Goal: Transaction & Acquisition: Purchase product/service

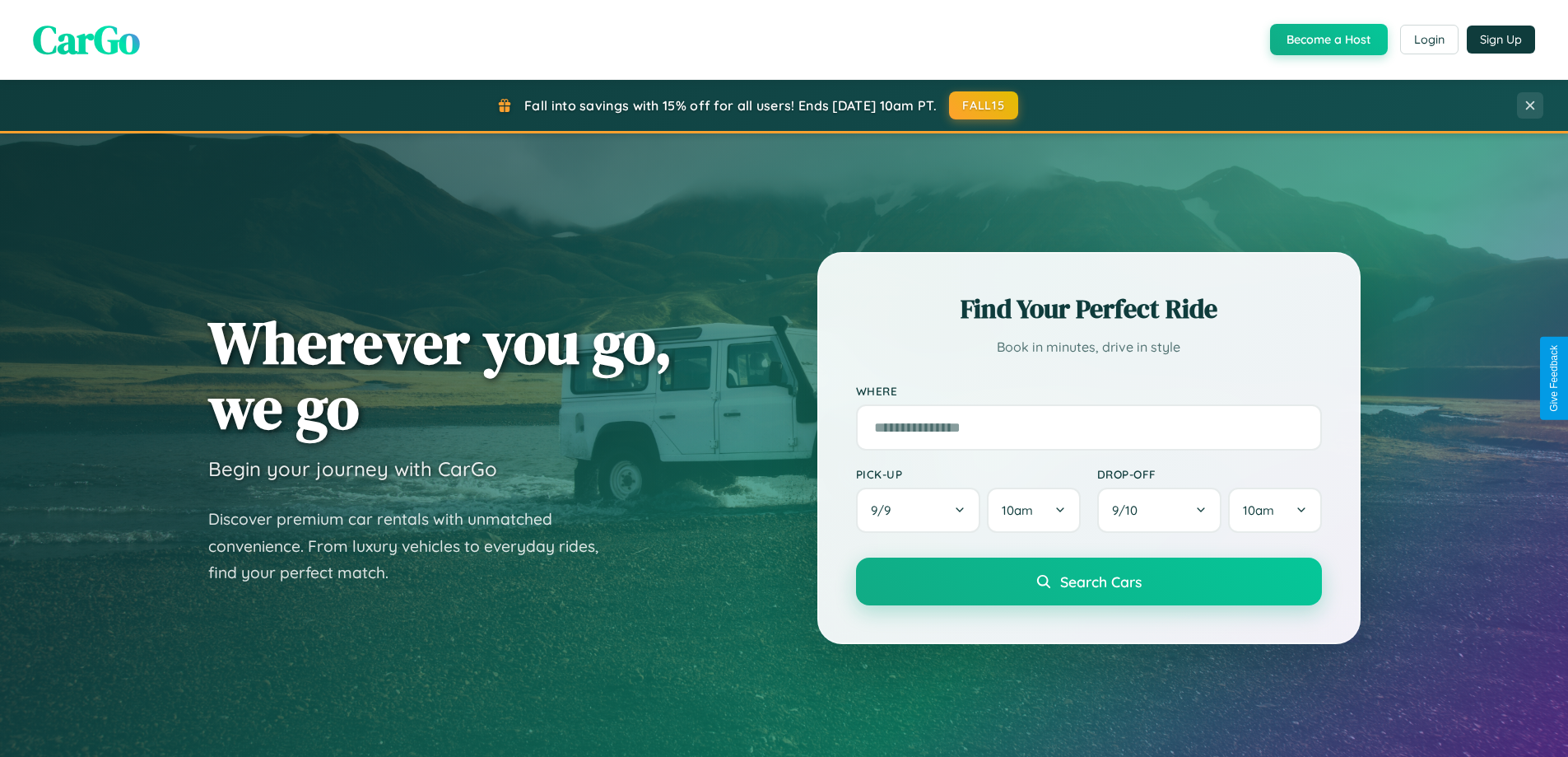
scroll to position [1133, 0]
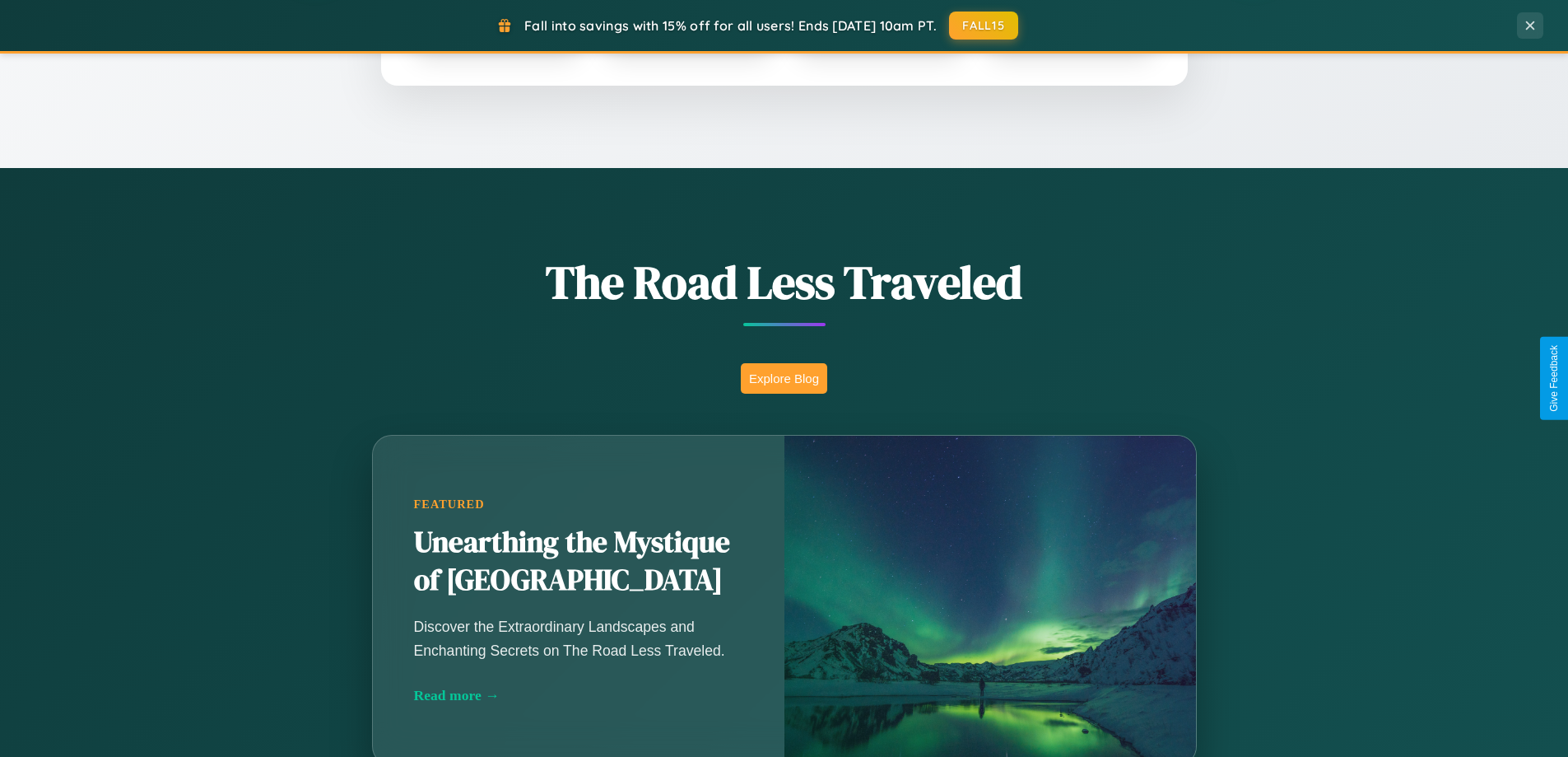
click at [784, 378] on button "Explore Blog" at bounding box center [784, 378] width 86 height 30
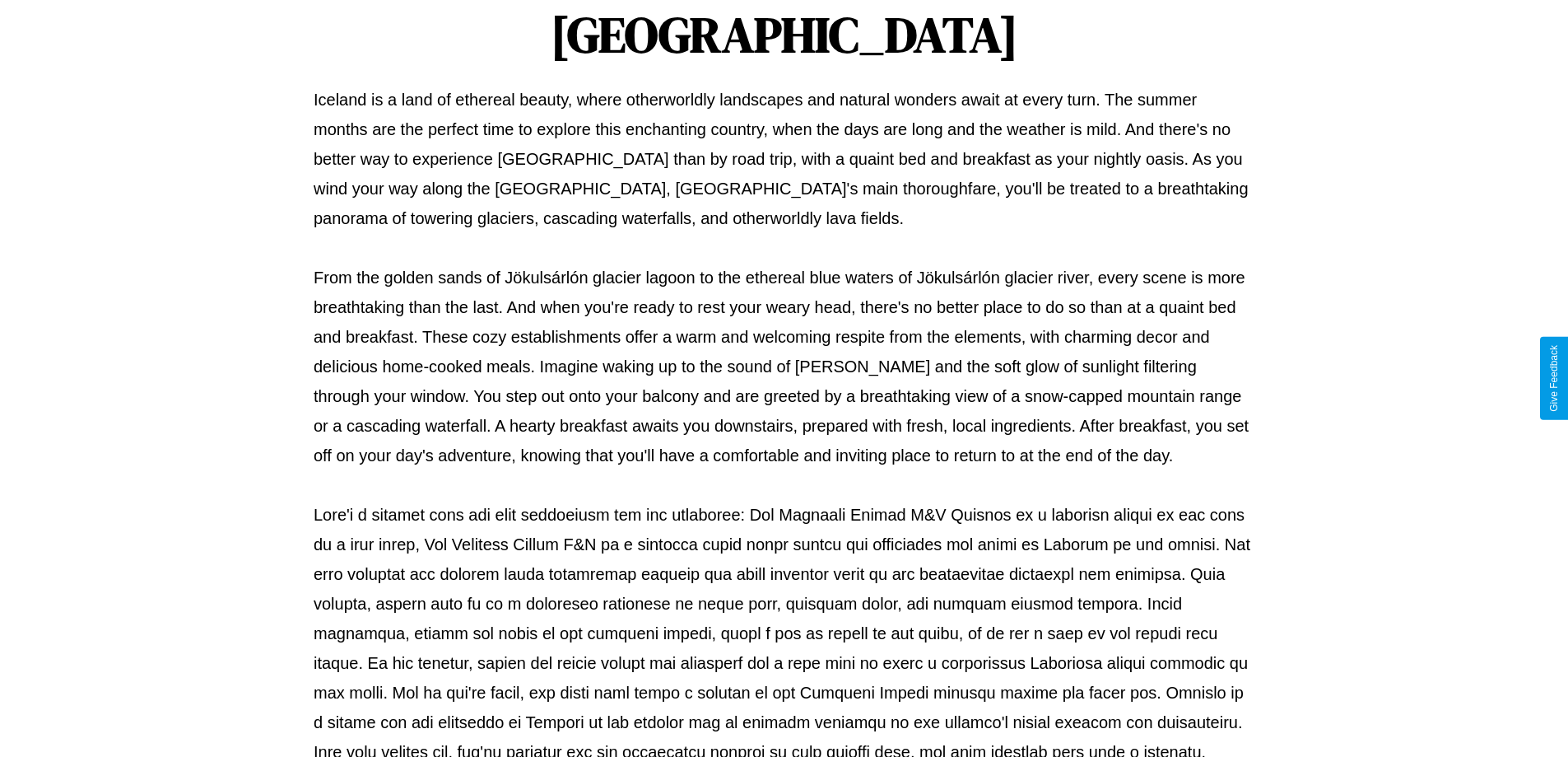
scroll to position [533, 0]
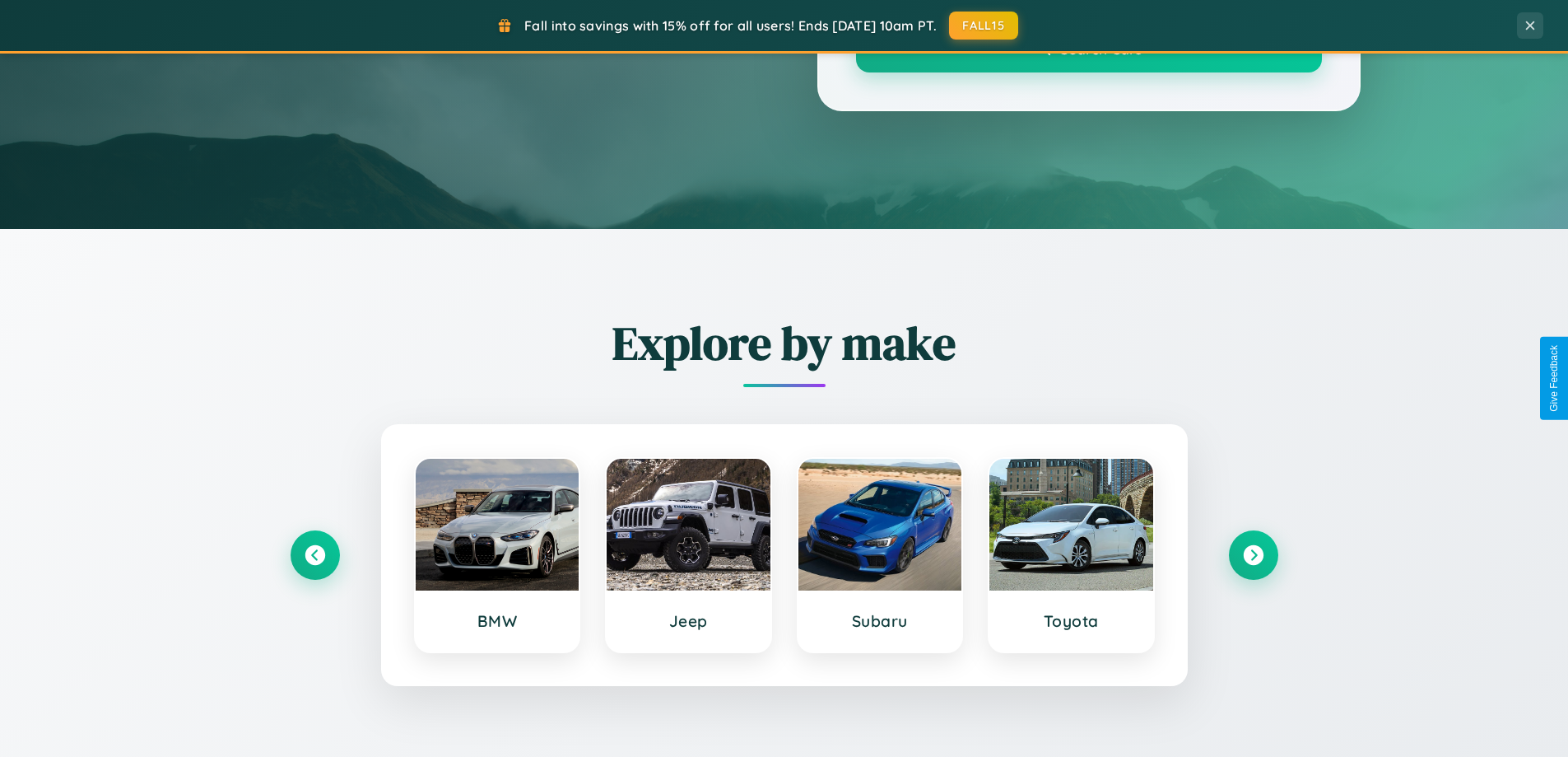
scroll to position [1133, 0]
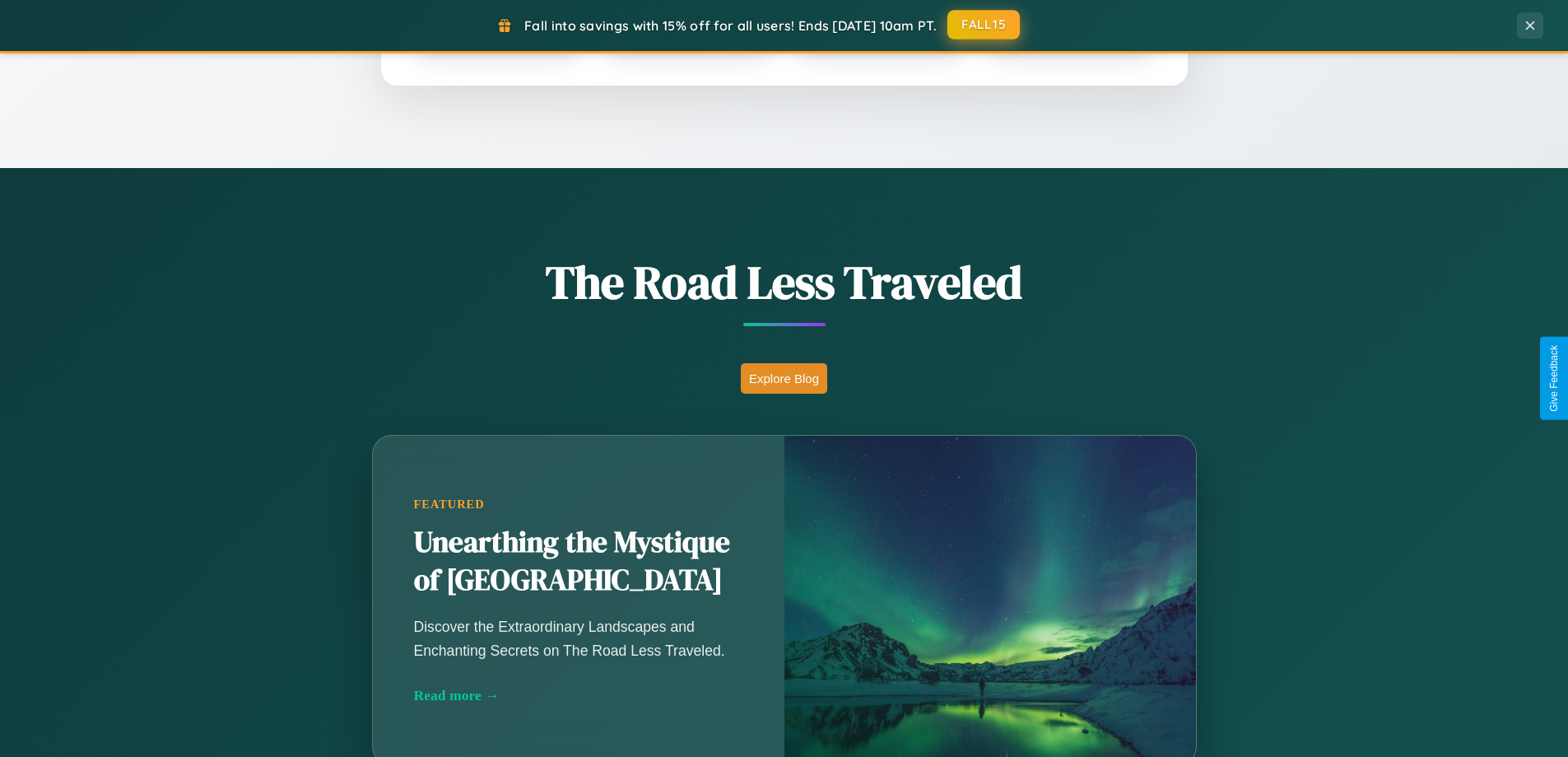
click at [984, 25] on button "FALL15" at bounding box center [984, 24] width 72 height 29
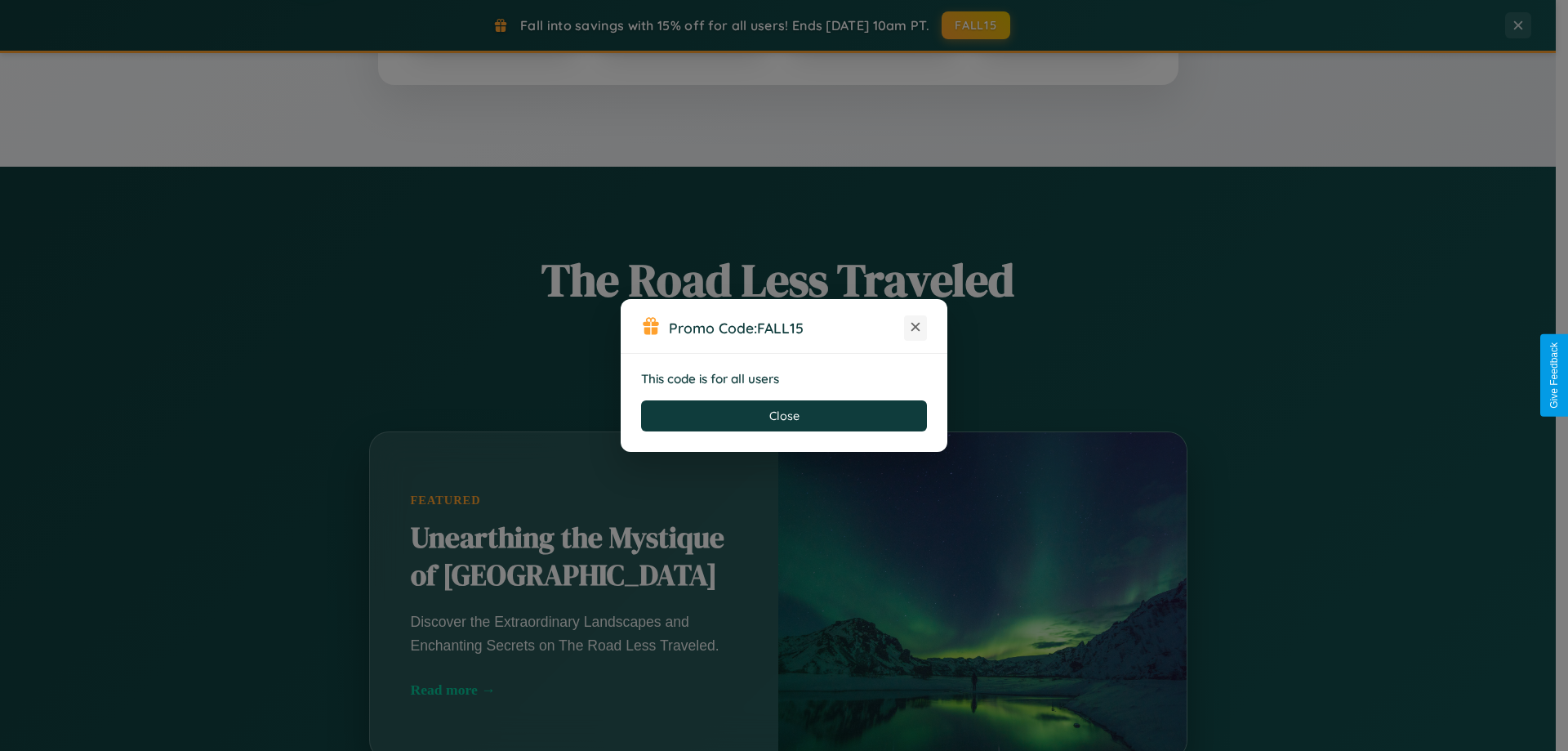
click at [916, 328] on icon at bounding box center [915, 326] width 16 height 16
